Goal: Use online tool/utility: Utilize a website feature to perform a specific function

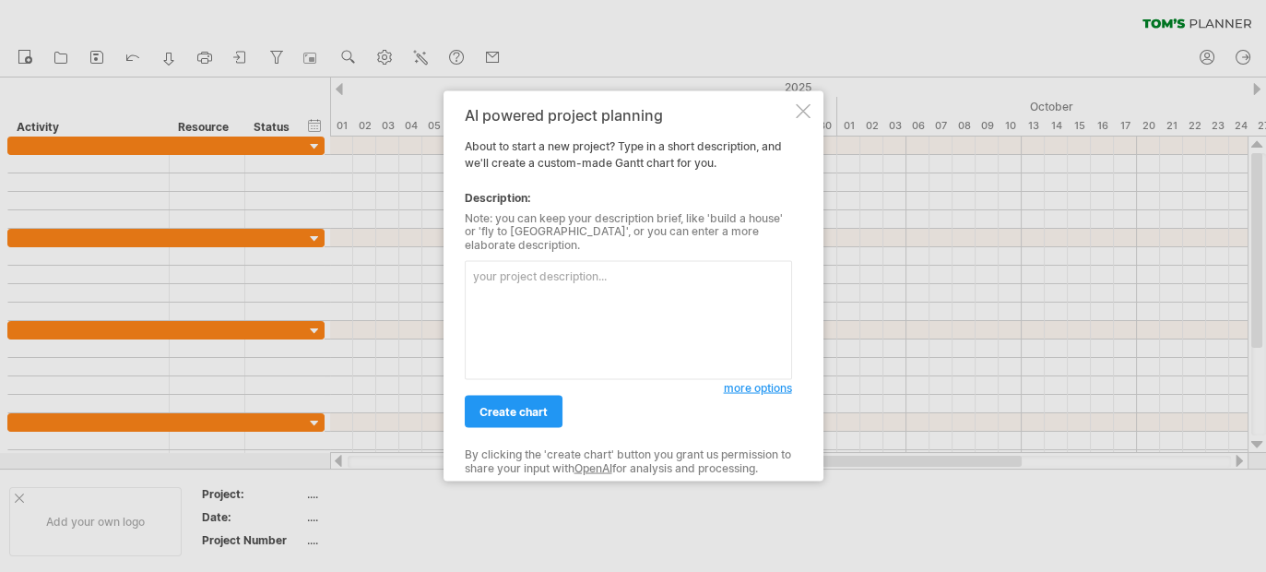
click at [560, 278] on textarea at bounding box center [628, 320] width 327 height 119
type textarea "[PERSON_NAME]’s Planner。"
drag, startPoint x: 602, startPoint y: 279, endPoint x: 387, endPoint y: 264, distance: 215.4
click at [387, 264] on div "Trying to reach [DOMAIN_NAME] Connected again... 0% clear filter new" at bounding box center [633, 286] width 1266 height 572
click at [519, 285] on textarea at bounding box center [628, 320] width 327 height 119
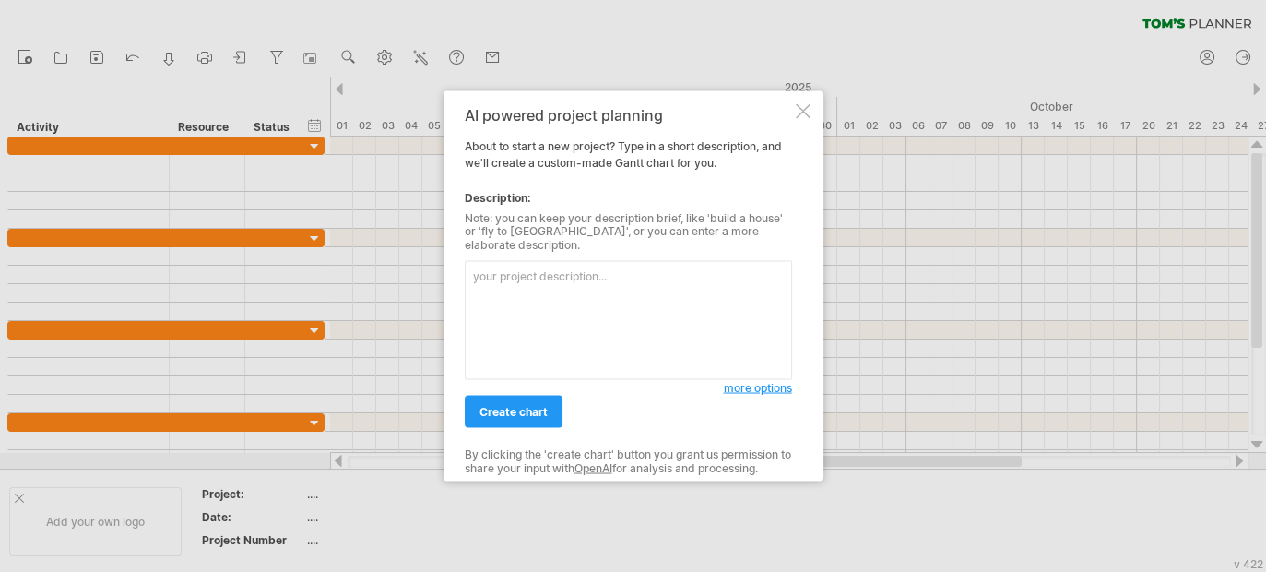
paste textarea "lore（8849/6～85）｜ipsumdolors amet consectet adipisc ELI（sEDD）eiusm temp incididu…"
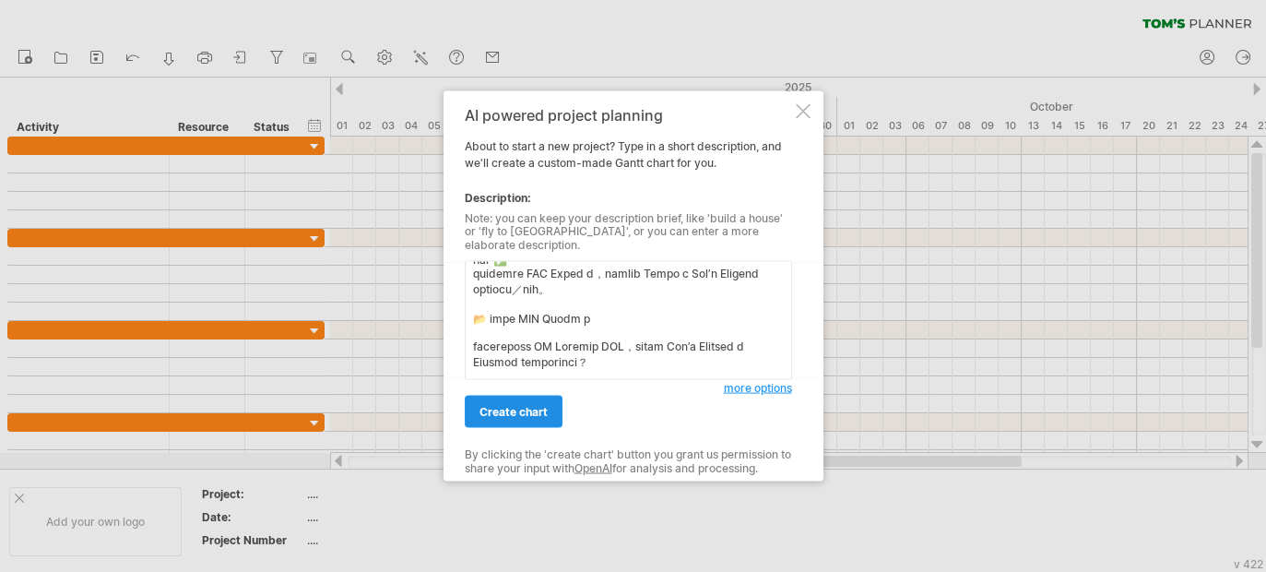
type textarea "lore（8849/6～85）｜ipsumdolors amet consectet adipisc ELI（sEDD）eiusm temp incididu…"
click at [518, 409] on span "create chart" at bounding box center [514, 412] width 68 height 14
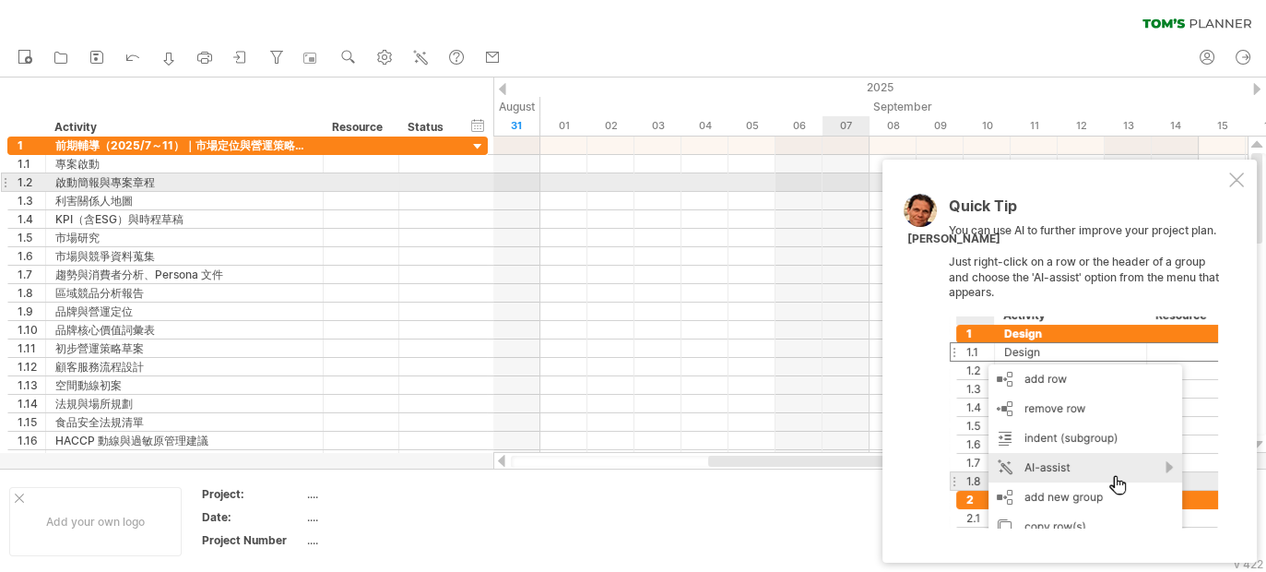
click at [1232, 180] on div at bounding box center [1236, 179] width 15 height 15
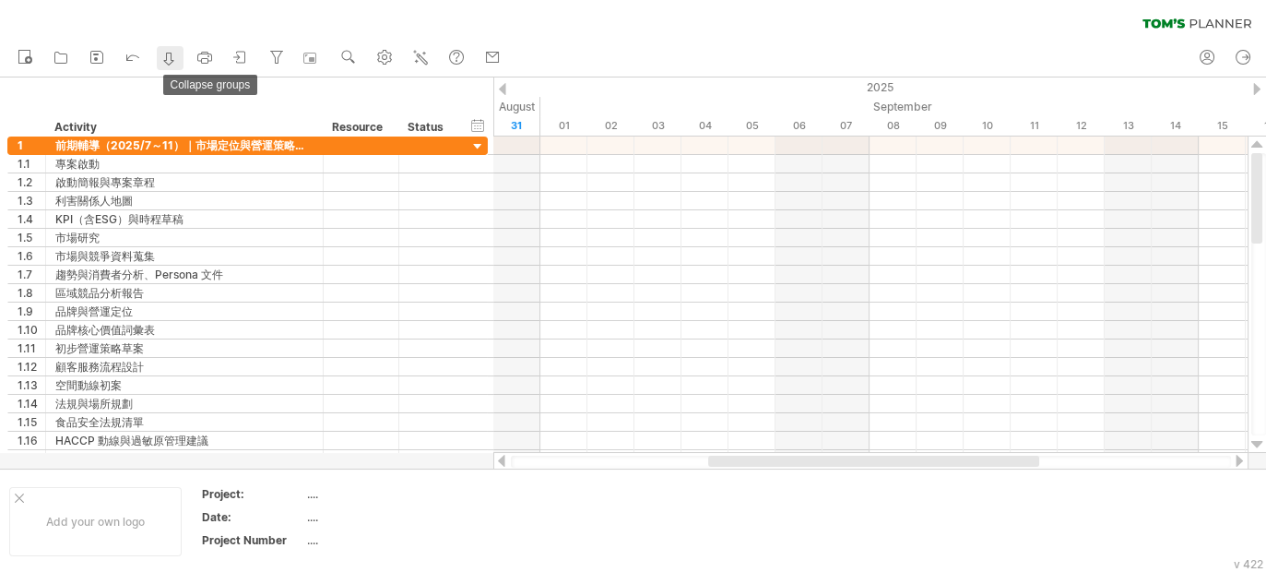
click at [168, 56] on icon at bounding box center [169, 59] width 18 height 18
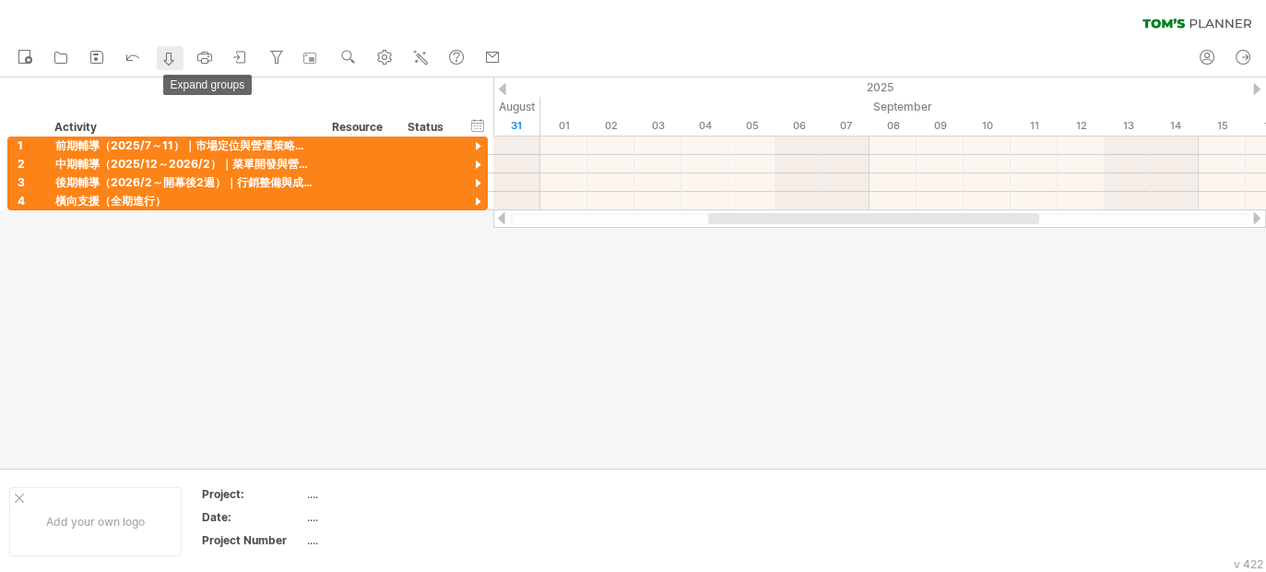
click at [168, 56] on icon at bounding box center [169, 59] width 18 height 18
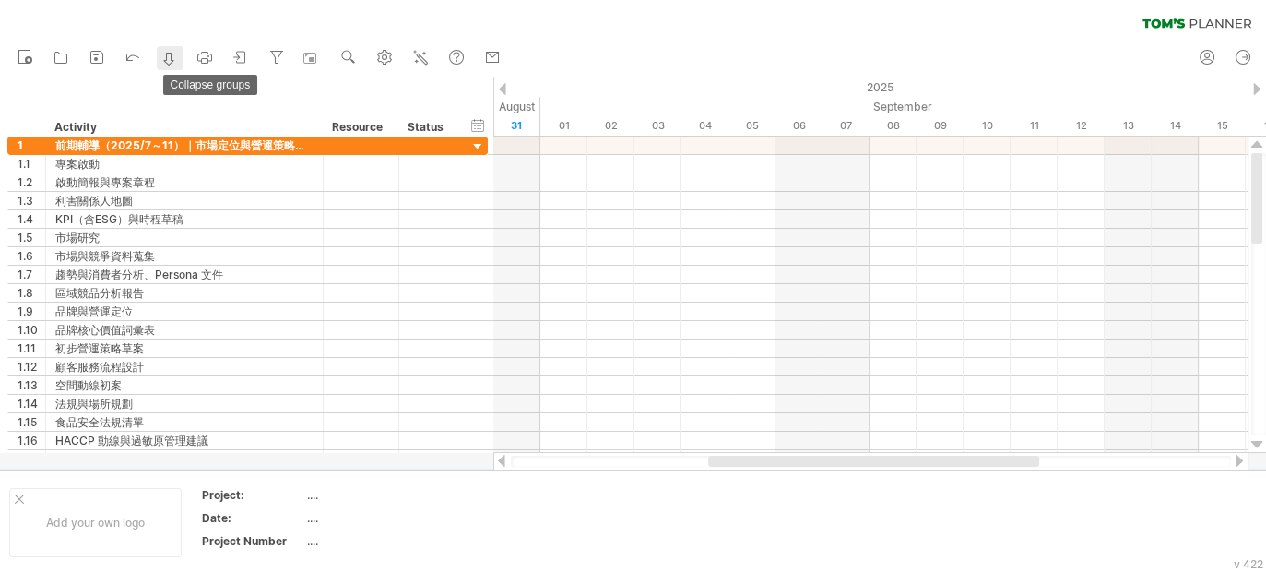
click at [168, 56] on icon at bounding box center [169, 59] width 18 height 18
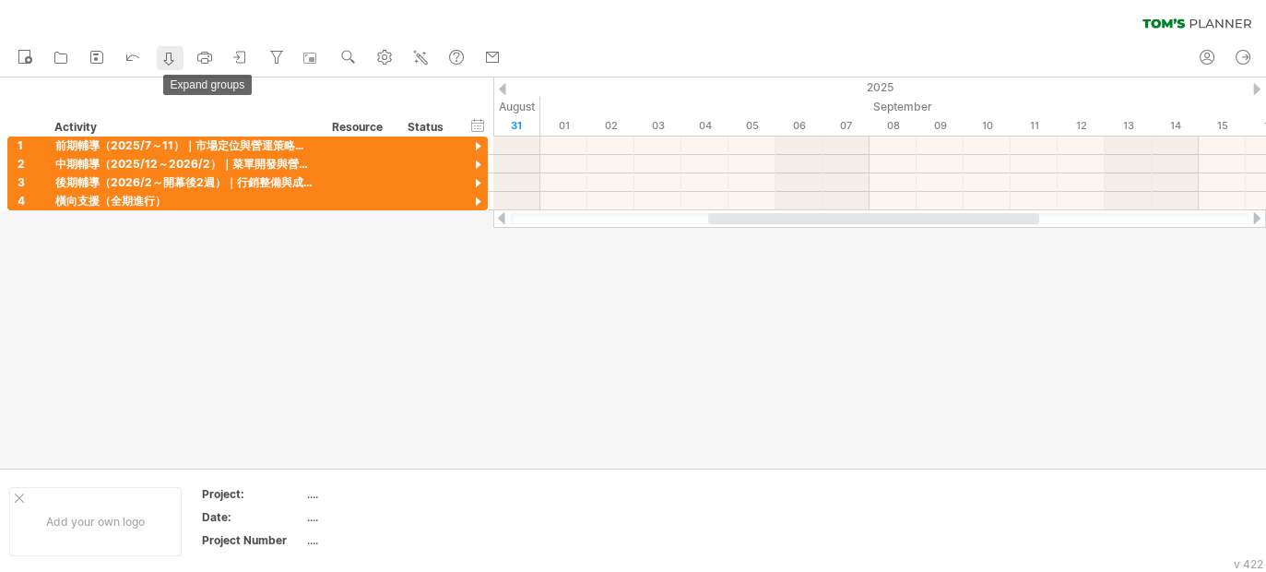
click at [168, 56] on icon at bounding box center [169, 59] width 18 height 18
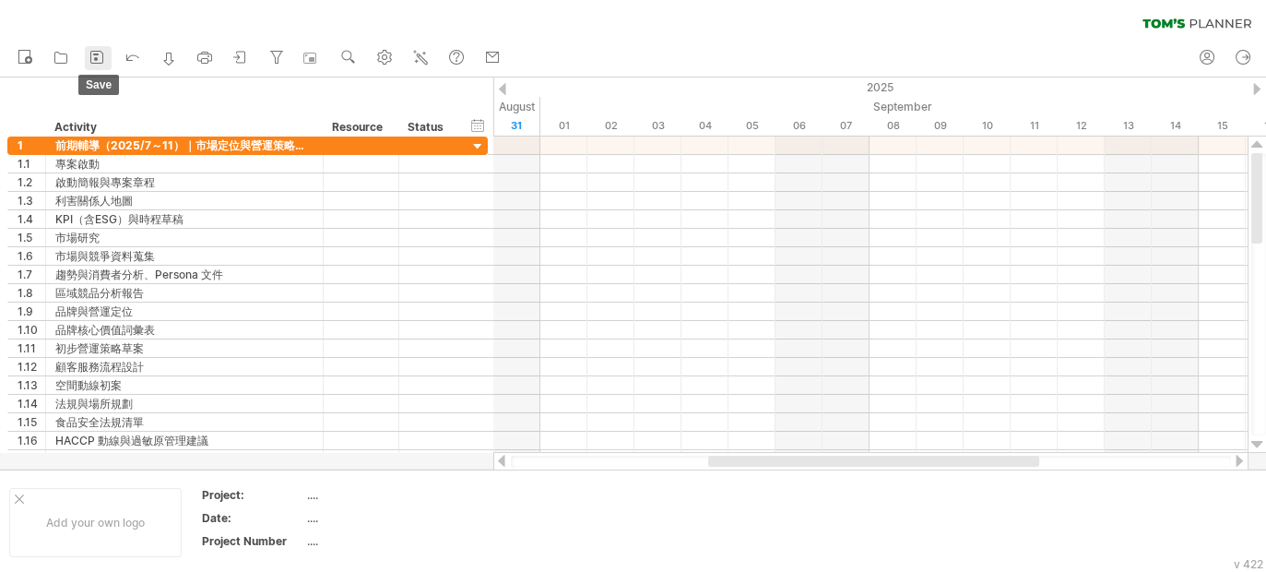
click at [95, 59] on rect at bounding box center [96, 59] width 4 height 4
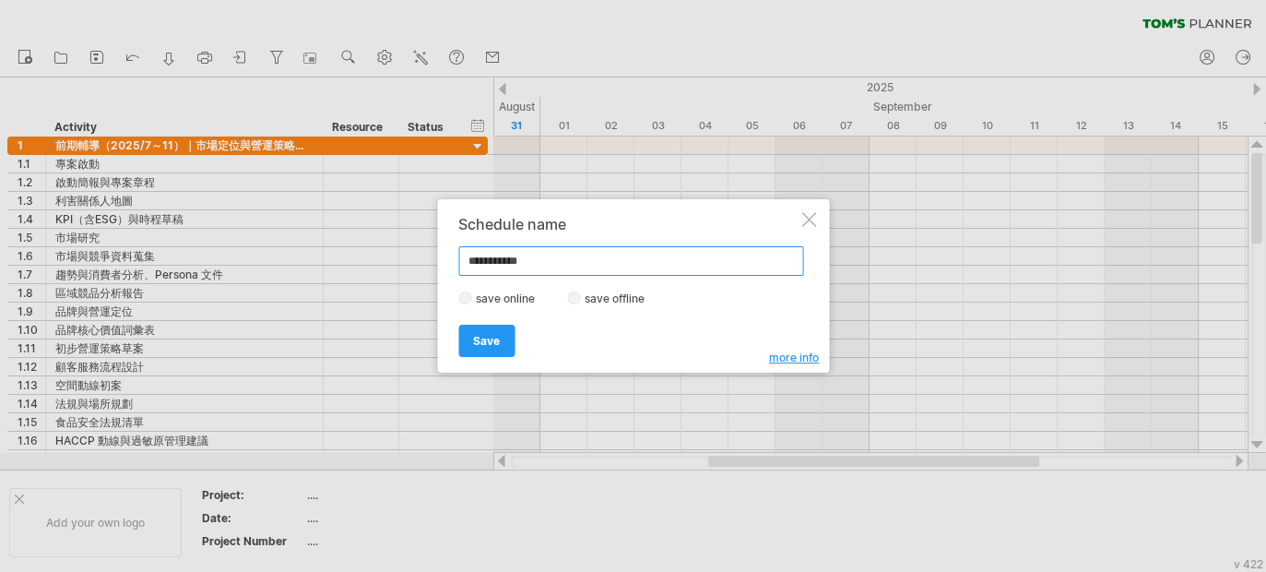
drag, startPoint x: 489, startPoint y: 262, endPoint x: 428, endPoint y: 265, distance: 60.9
click at [428, 265] on div "Trying to reach [DOMAIN_NAME] Connected again... 0% clear filter new 1" at bounding box center [633, 286] width 1266 height 572
type input "****"
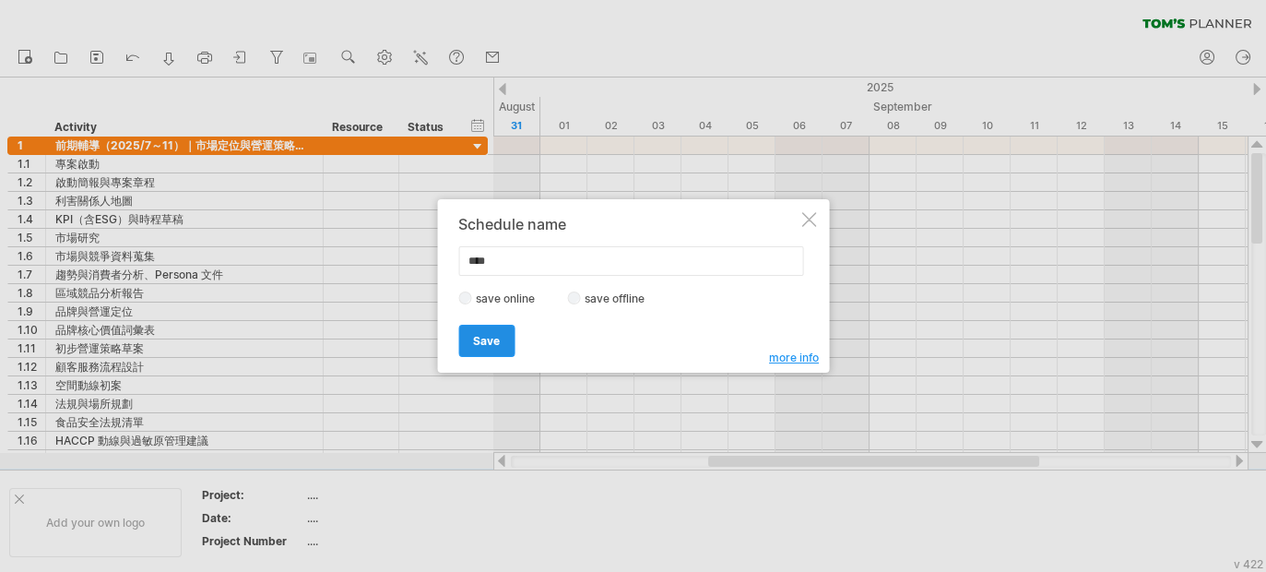
click at [486, 341] on span "Save" at bounding box center [486, 341] width 27 height 14
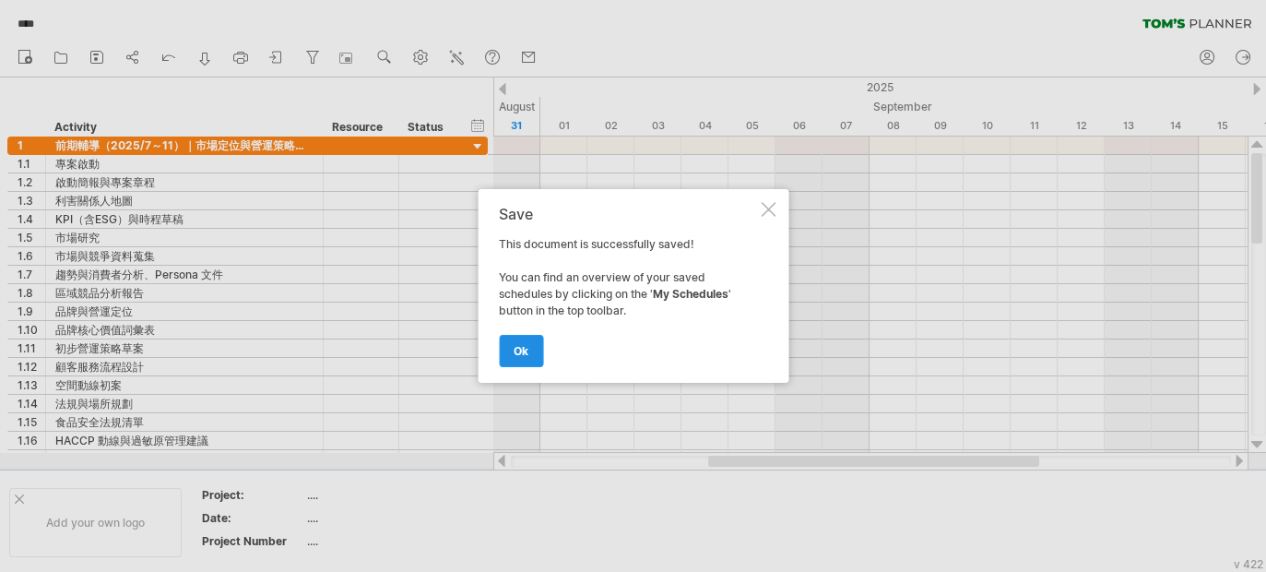
click at [523, 349] on span "ok" at bounding box center [521, 351] width 15 height 14
